Goal: Check status: Check status

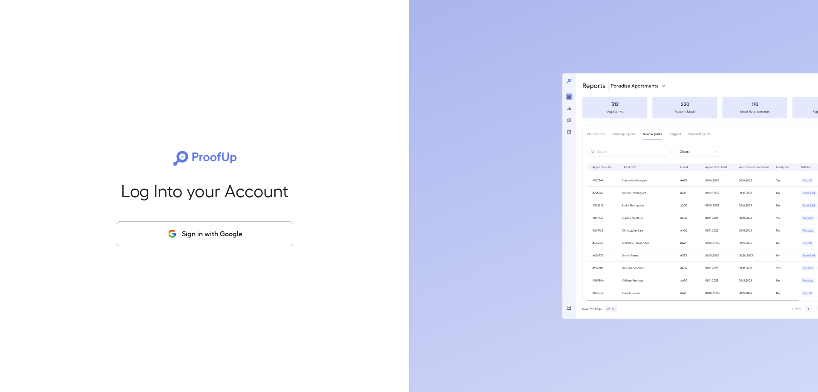
click at [200, 229] on button "Sign in with Google" at bounding box center [204, 233] width 177 height 25
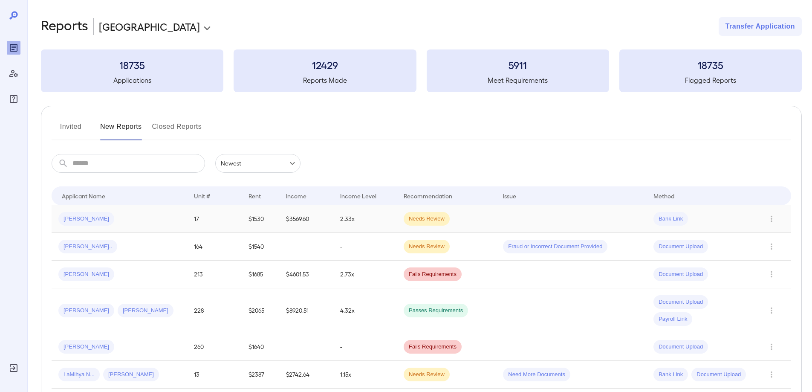
scroll to position [43, 0]
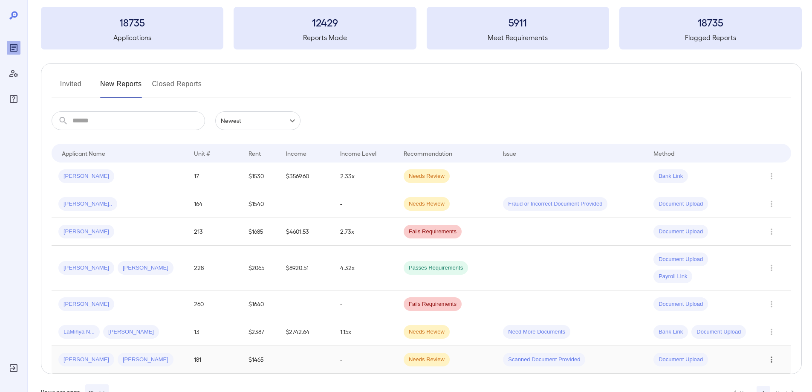
click at [776, 361] on icon "Row Actions" at bounding box center [771, 359] width 9 height 10
click at [73, 231] on div at bounding box center [406, 196] width 812 height 392
click at [114, 230] on div "[PERSON_NAME]" at bounding box center [119, 232] width 122 height 14
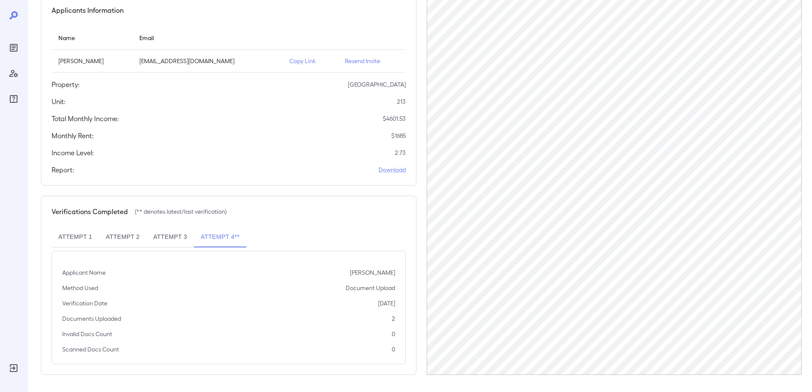
scroll to position [40, 0]
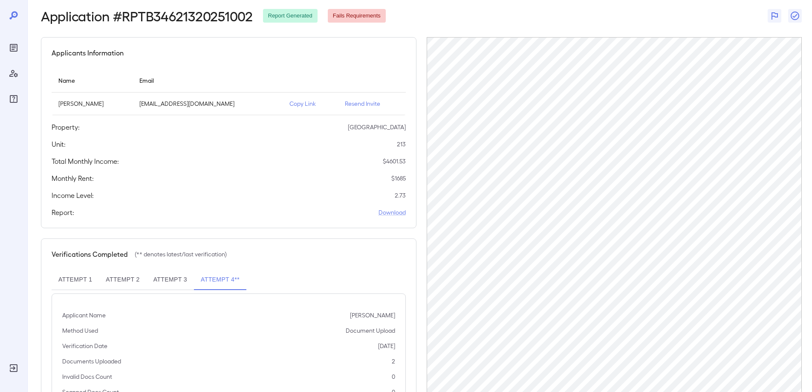
click at [174, 272] on button "Attempt 3" at bounding box center [170, 279] width 47 height 20
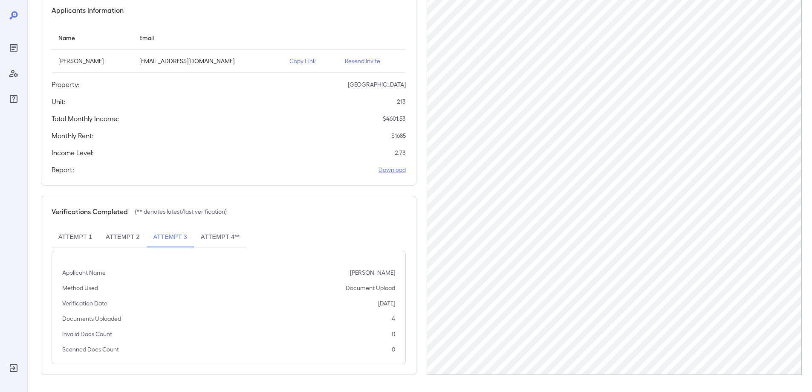
click at [117, 240] on button "Attempt 2" at bounding box center [122, 237] width 47 height 20
click at [82, 234] on button "Attempt 1" at bounding box center [75, 237] width 47 height 20
click at [202, 236] on button "Attempt 4**" at bounding box center [220, 237] width 52 height 20
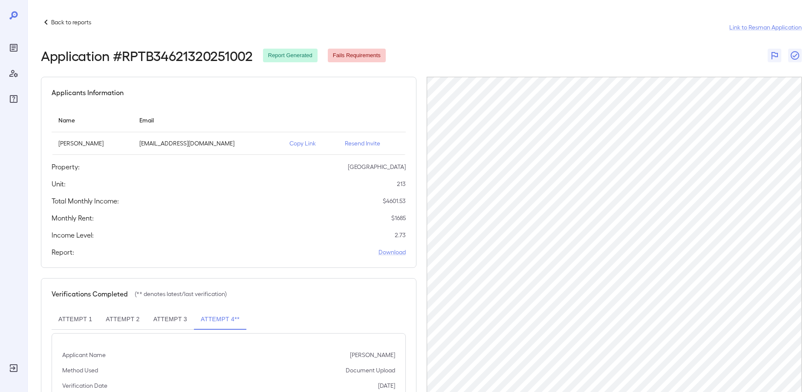
click at [62, 19] on p "Back to reports" at bounding box center [71, 22] width 40 height 9
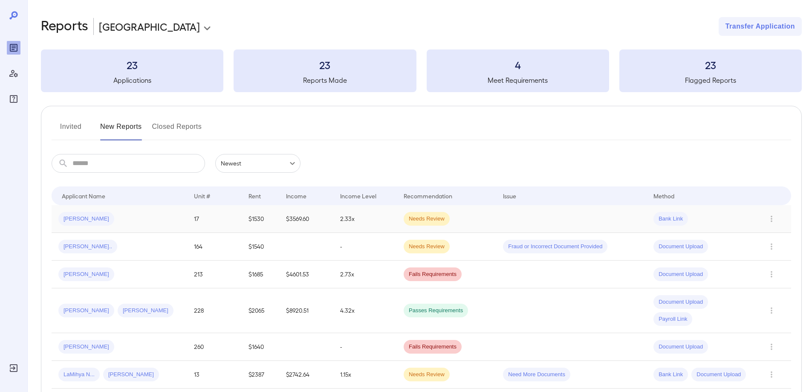
click at [135, 219] on div "[PERSON_NAME]" at bounding box center [119, 219] width 122 height 14
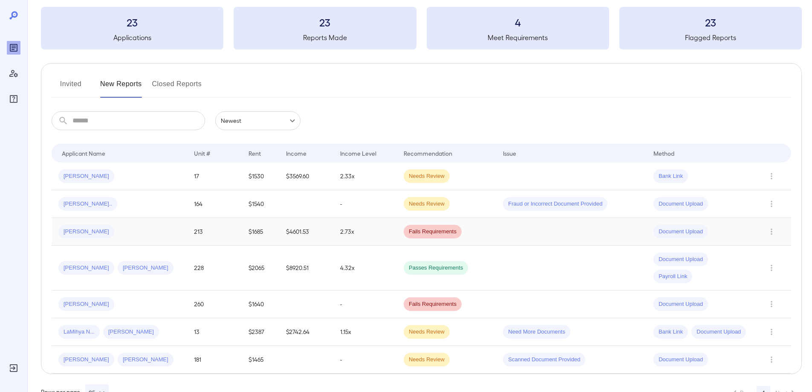
click at [78, 228] on span "[PERSON_NAME]" at bounding box center [86, 232] width 56 height 8
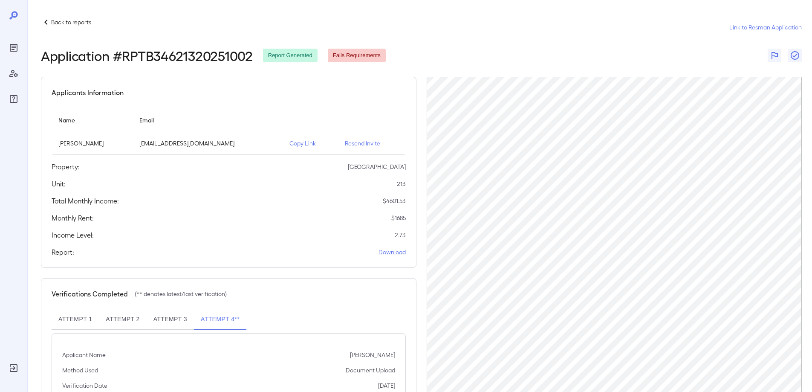
scroll to position [43, 0]
